Goal: Information Seeking & Learning: Learn about a topic

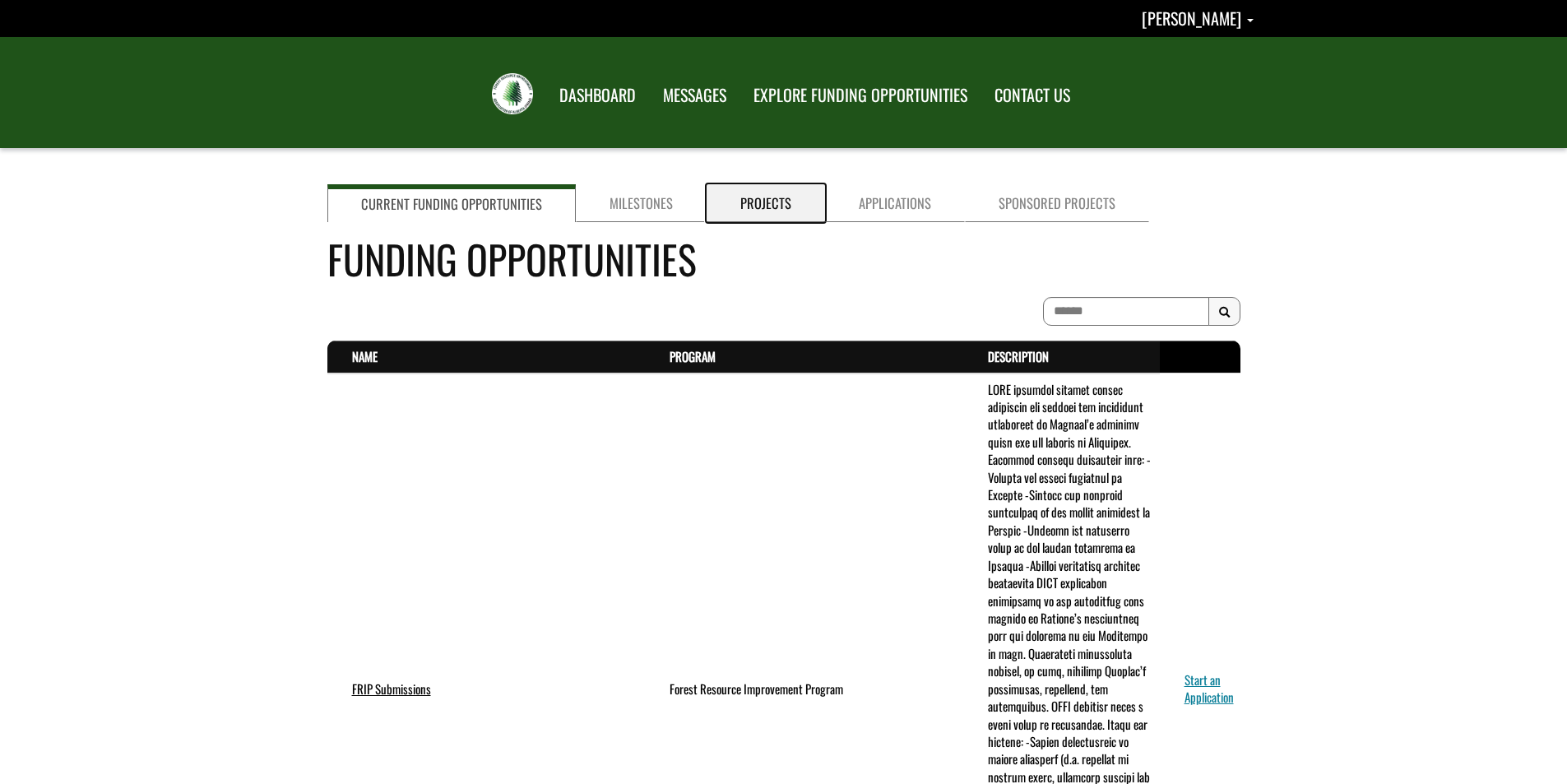
click at [773, 201] on link "Projects" at bounding box center [766, 203] width 118 height 38
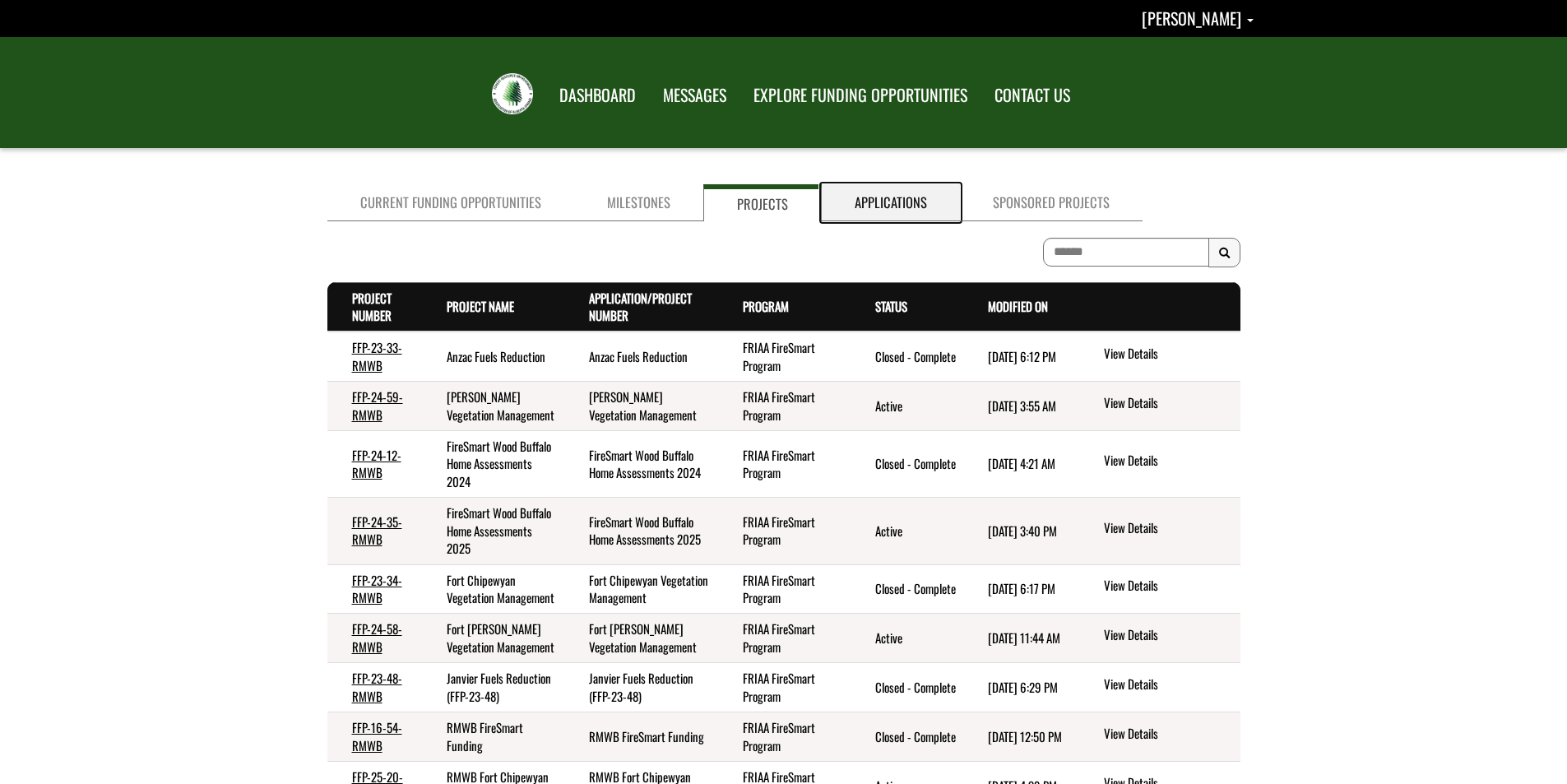
click at [916, 201] on link "Applications" at bounding box center [892, 203] width 138 height 37
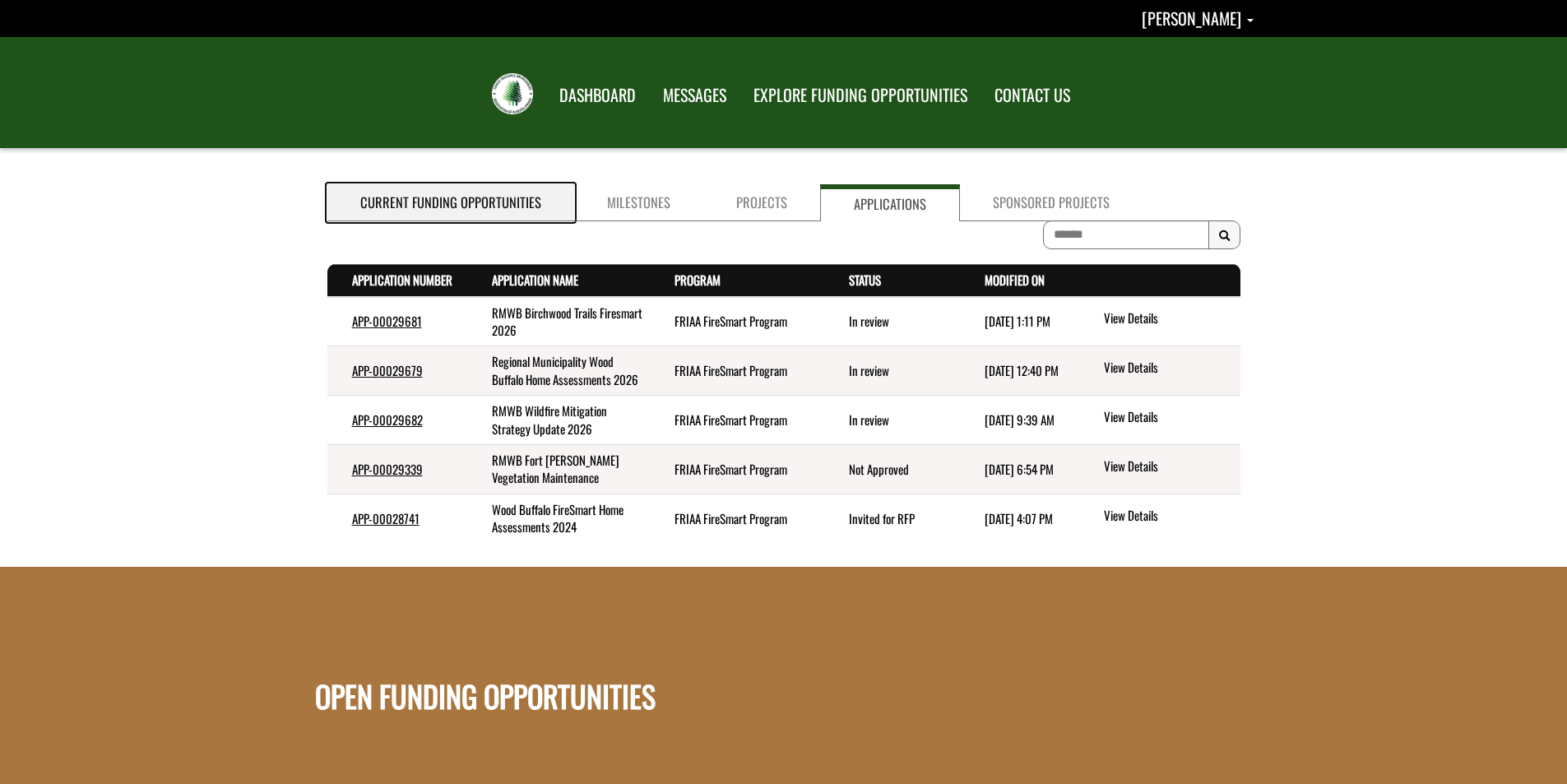
click at [469, 206] on link "Current Funding Opportunities" at bounding box center [451, 203] width 247 height 37
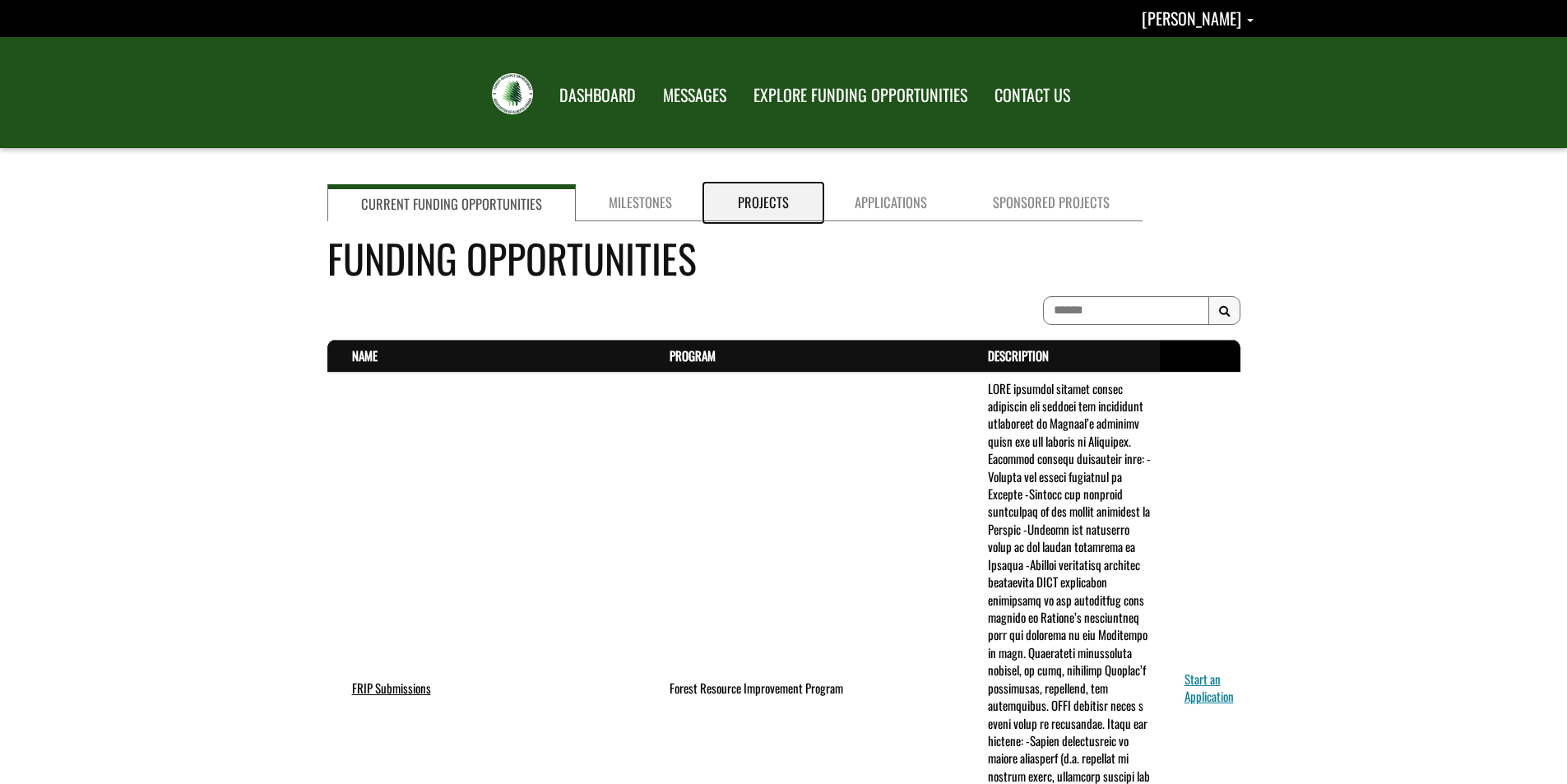
click at [734, 201] on link "Projects" at bounding box center [763, 203] width 117 height 37
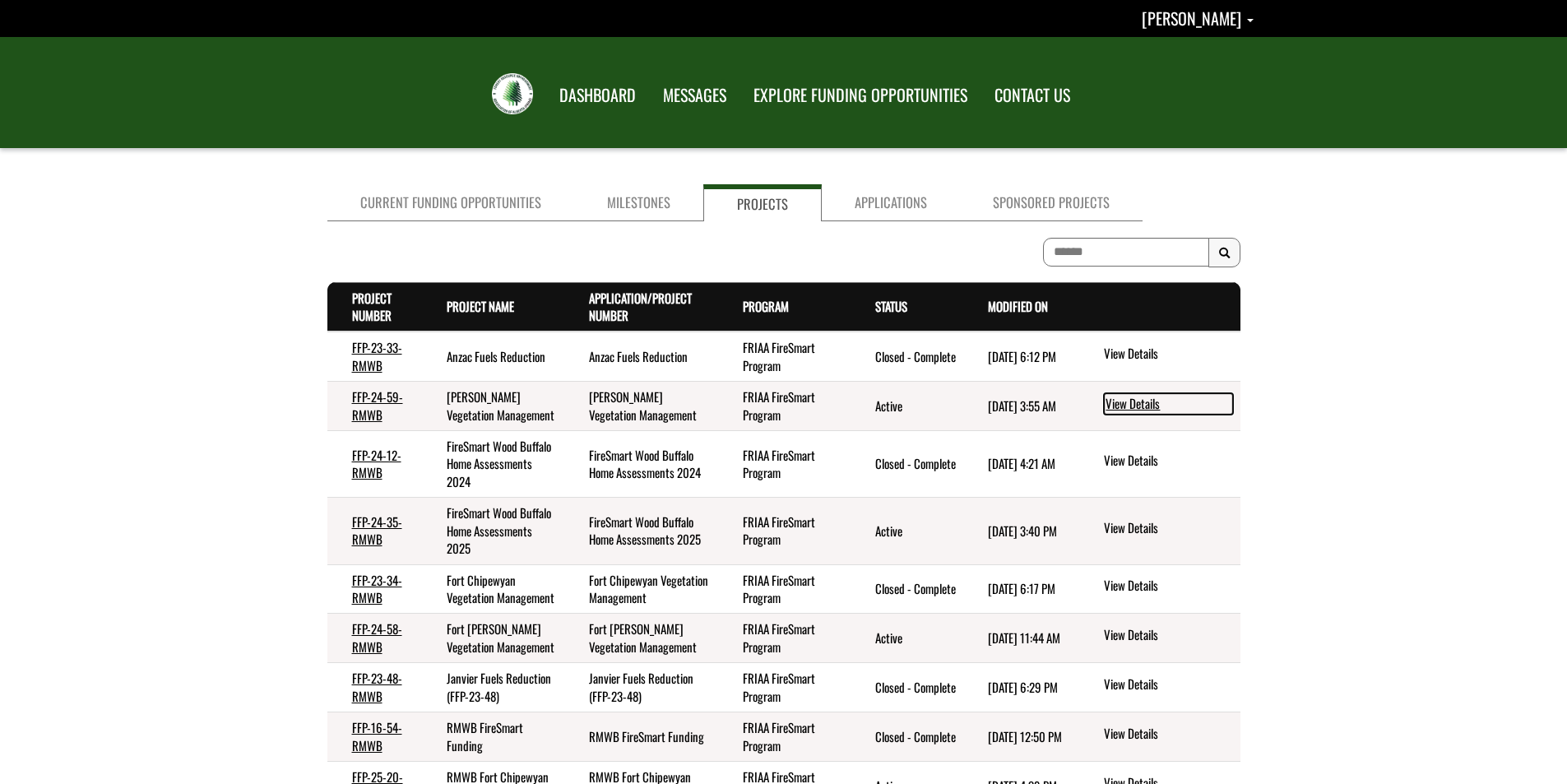
click at [1130, 402] on link "View Details" at bounding box center [1168, 403] width 129 height 21
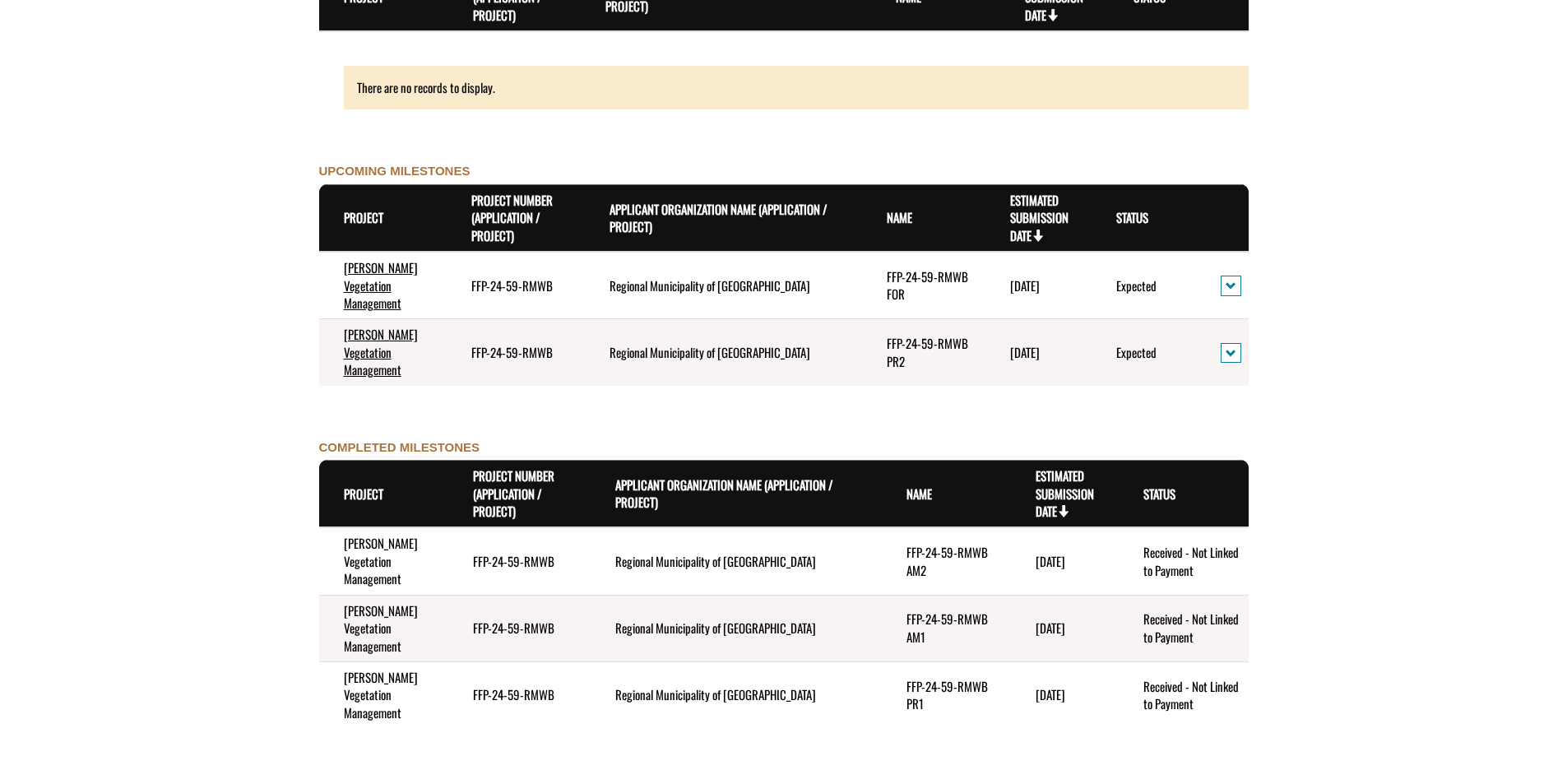
scroll to position [1672, 0]
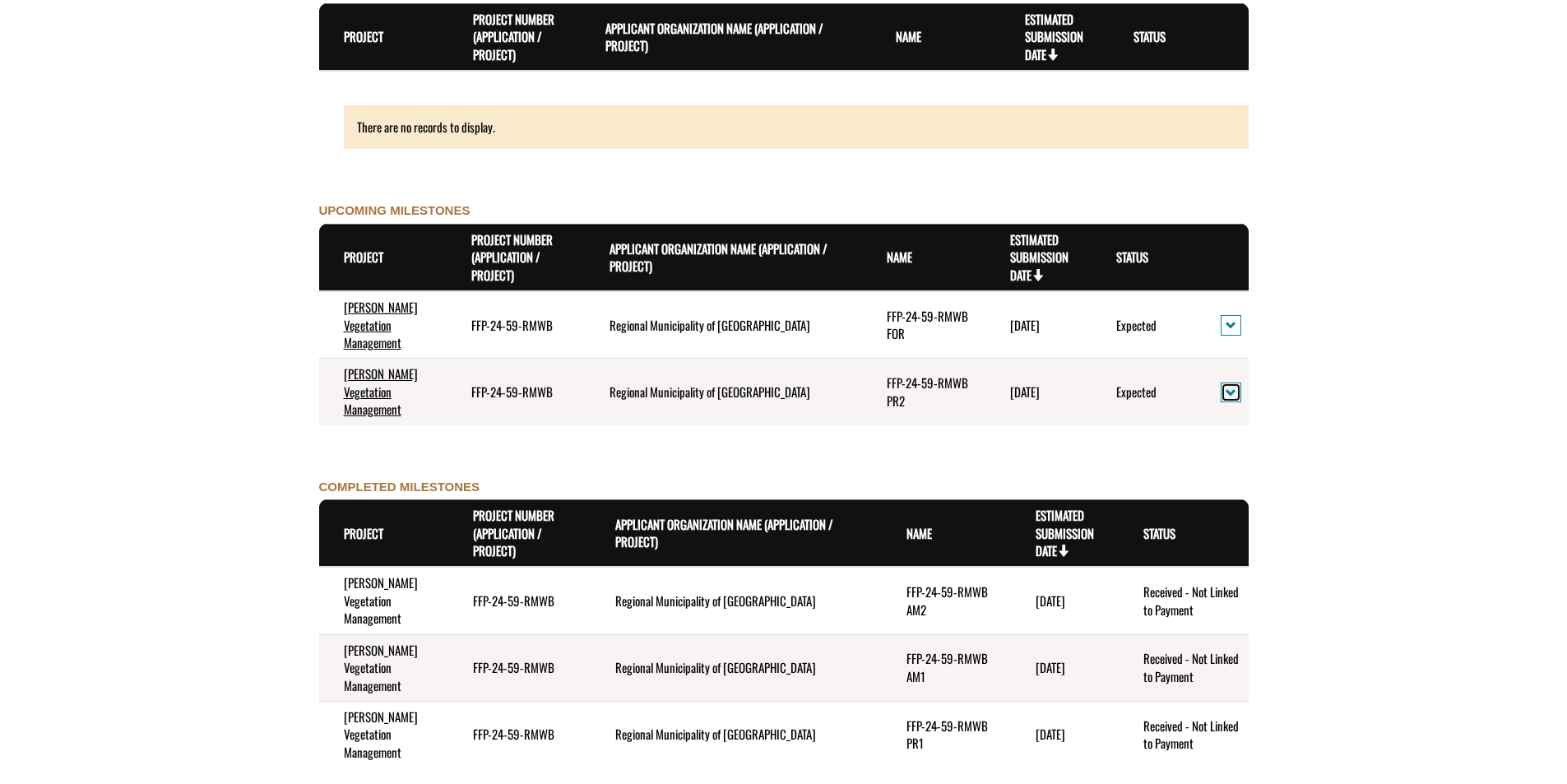
click at [1234, 387] on span "action menu" at bounding box center [1231, 392] width 11 height 13
click at [1288, 394] on link "View Details" at bounding box center [1288, 393] width 127 height 22
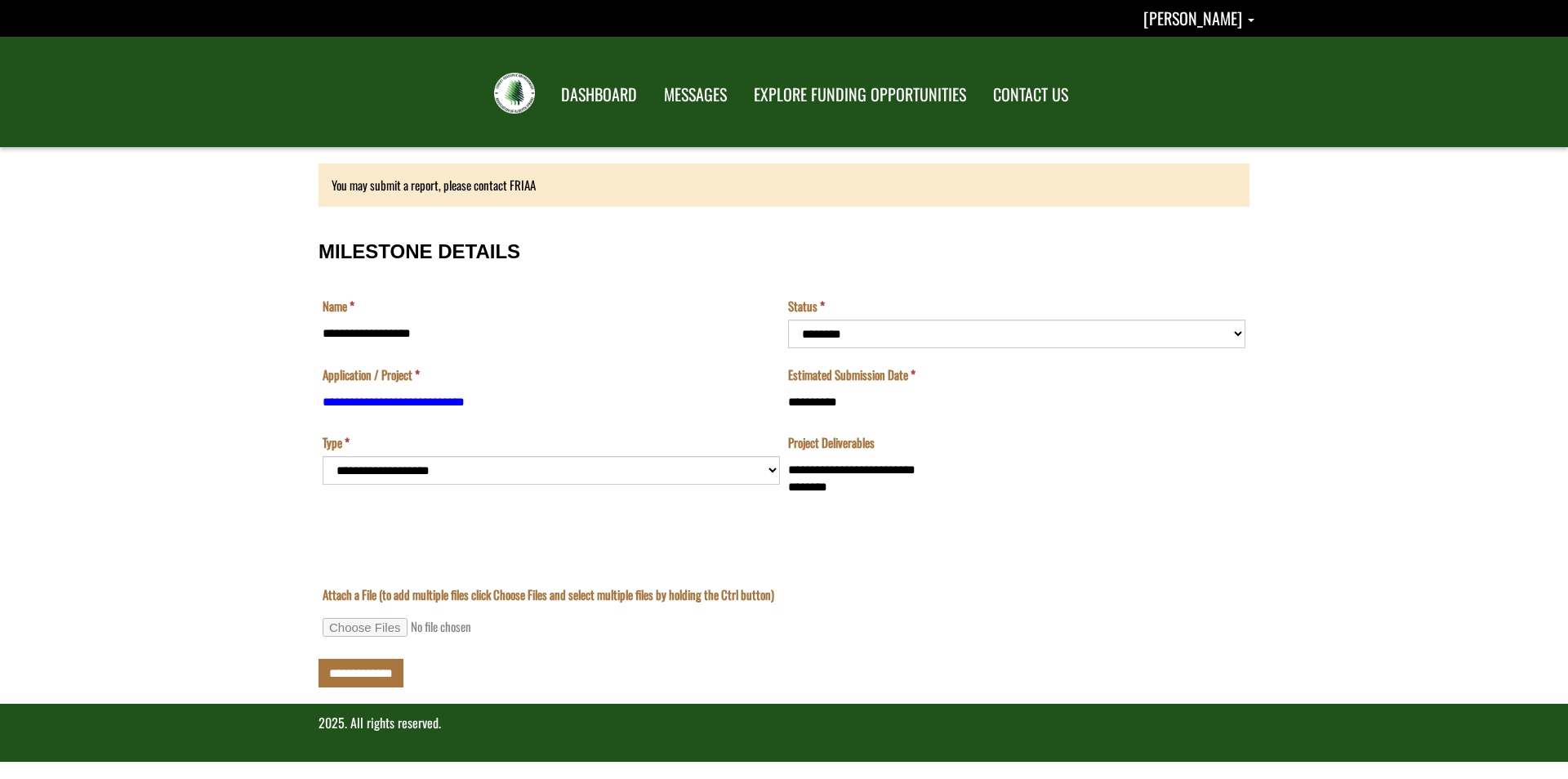
click at [1012, 569] on div "**********" at bounding box center [784, 397] width 931 height 345
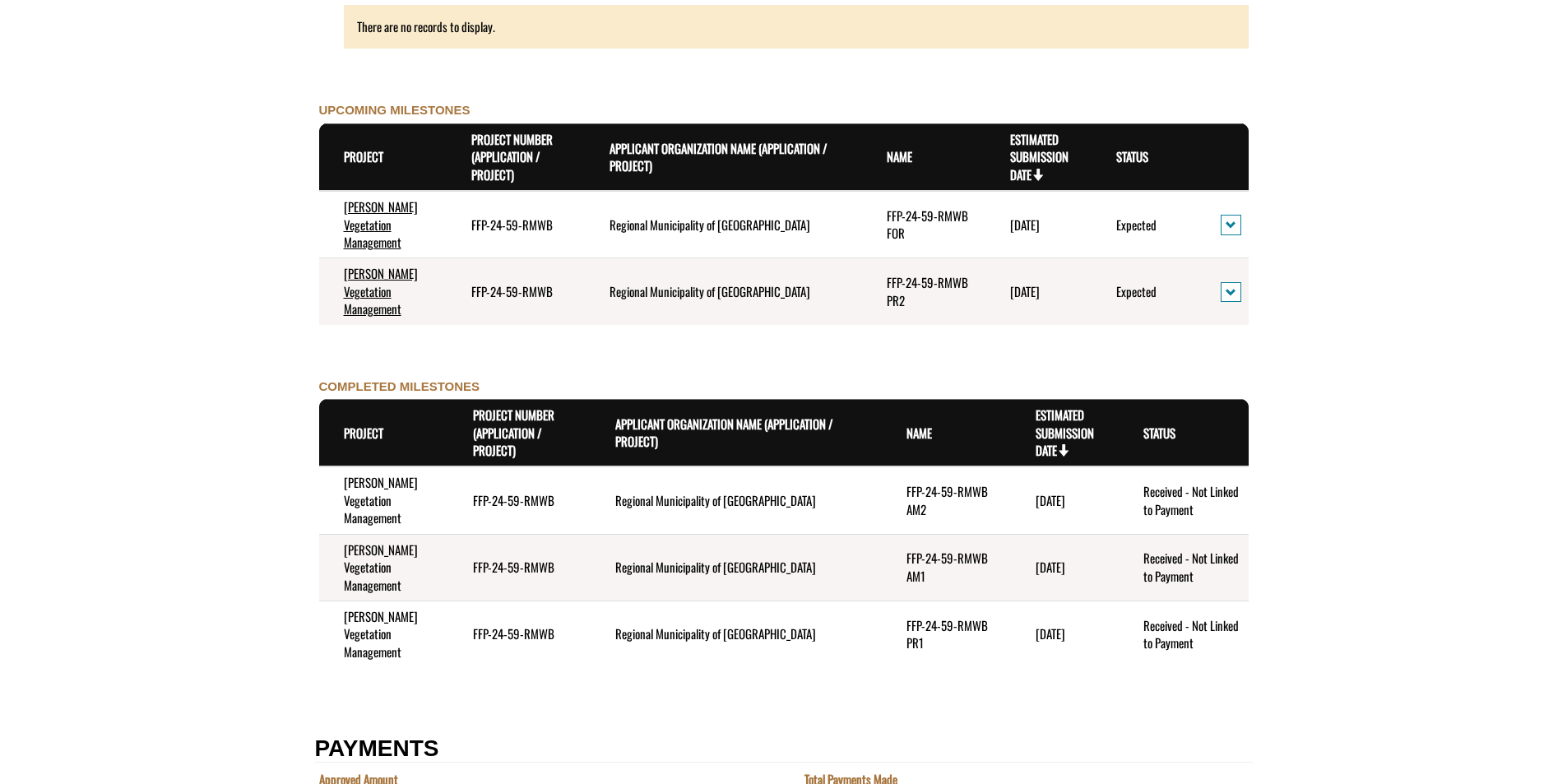
scroll to position [1790, 0]
